Goal: Task Accomplishment & Management: Use online tool/utility

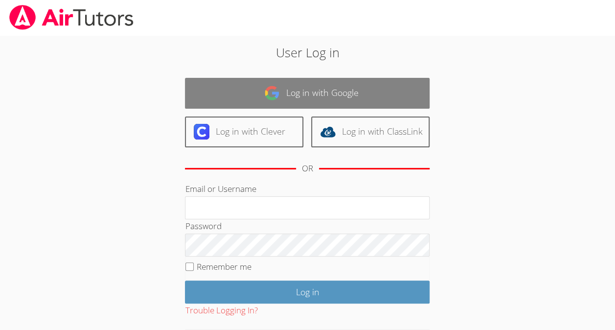
click at [403, 78] on link "Log in with Google" at bounding box center [307, 93] width 245 height 31
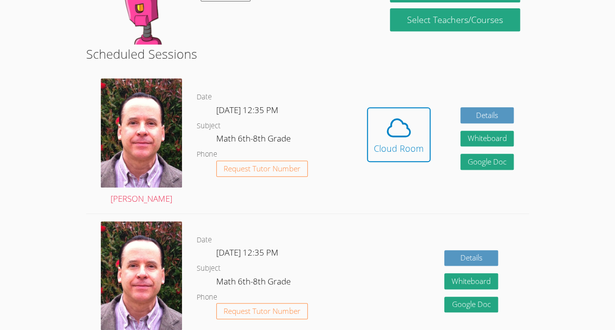
scroll to position [214, 0]
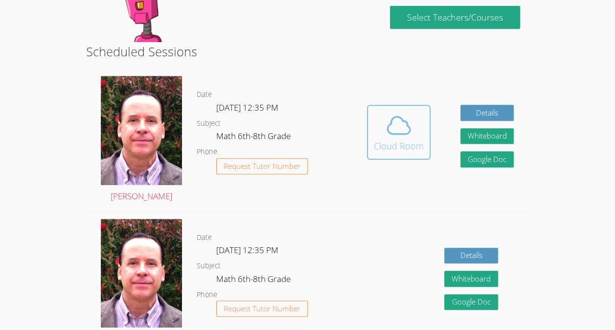
click at [397, 159] on button "Cloud Room" at bounding box center [399, 132] width 64 height 55
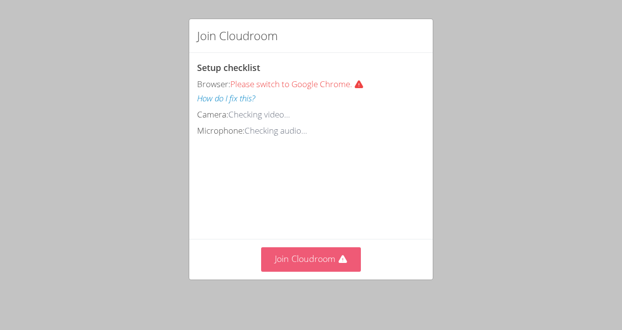
click at [300, 260] on button "Join Cloudroom" at bounding box center [311, 259] width 100 height 24
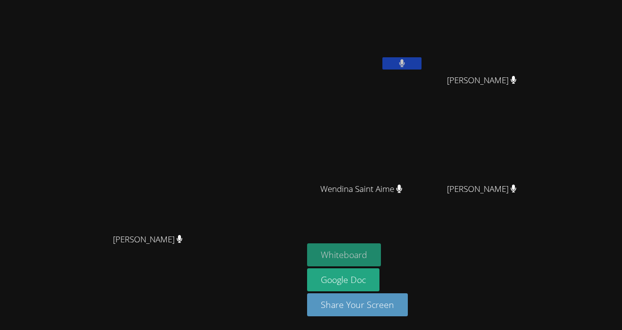
click at [381, 249] on button "Whiteboard" at bounding box center [344, 254] width 74 height 23
